Goal: Transaction & Acquisition: Purchase product/service

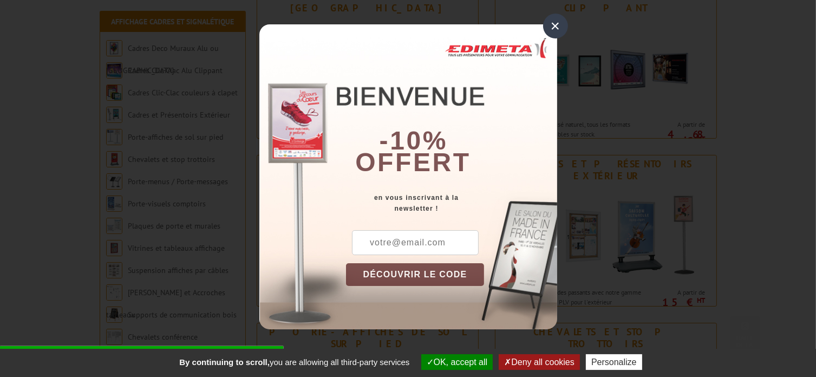
scroll to position [325, 0]
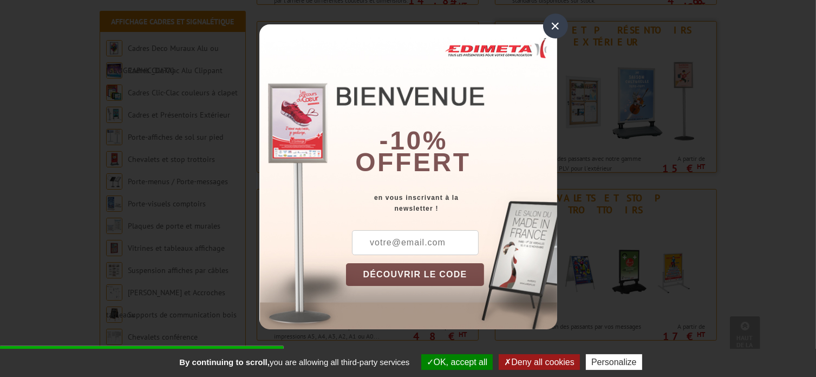
click at [555, 31] on div "×" at bounding box center [555, 26] width 25 height 25
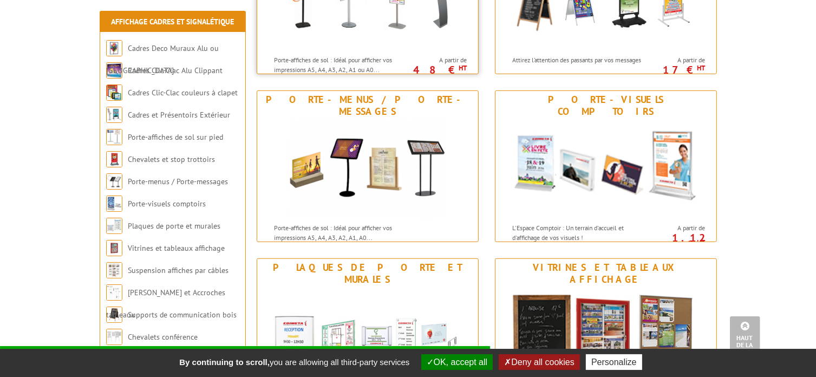
scroll to position [595, 0]
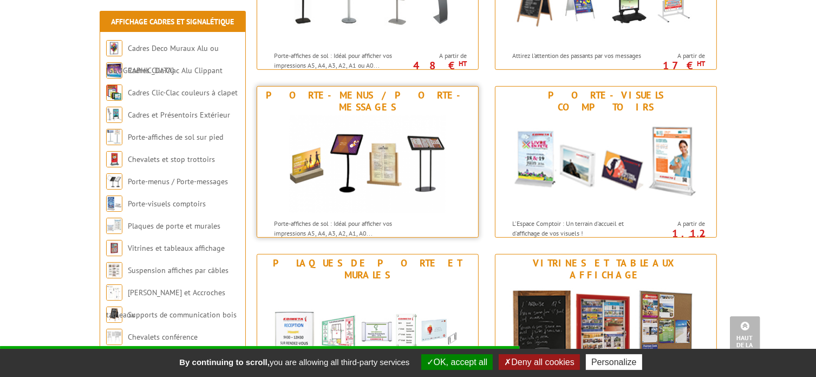
click at [374, 164] on img at bounding box center [367, 164] width 156 height 97
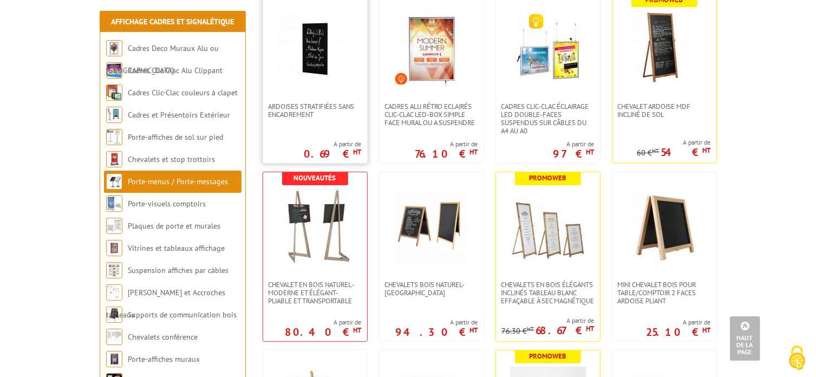
scroll to position [271, 0]
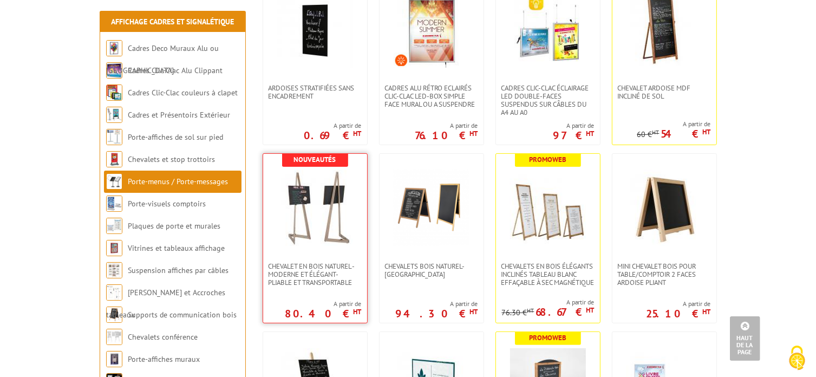
click at [313, 221] on img at bounding box center [315, 208] width 76 height 76
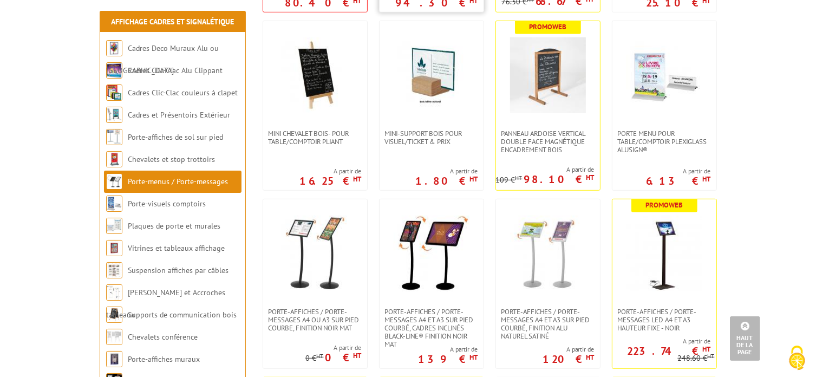
scroll to position [649, 0]
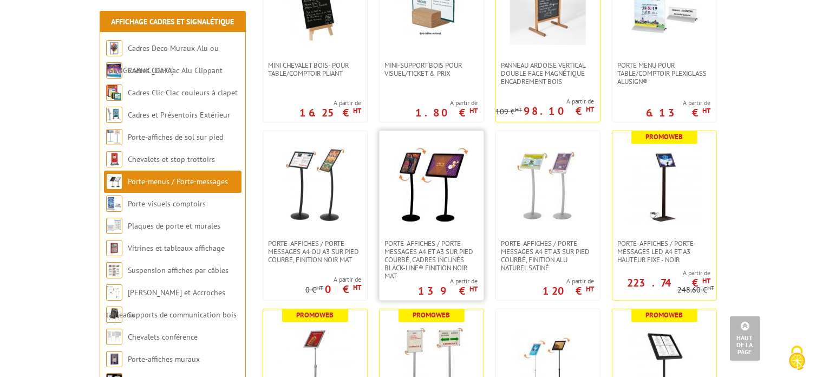
click at [433, 190] on img at bounding box center [431, 185] width 76 height 76
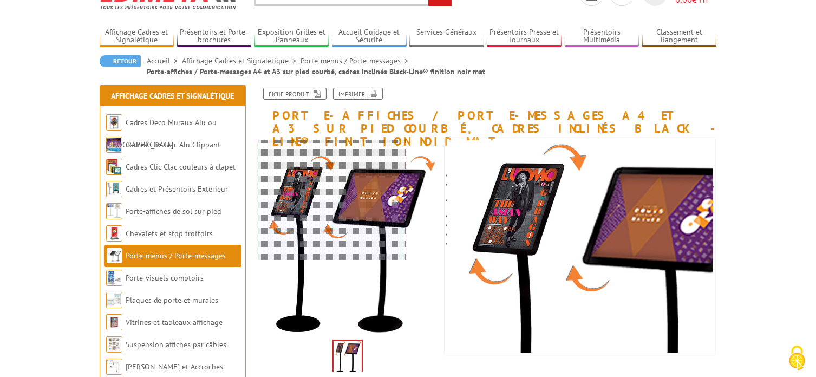
scroll to position [54, 0]
